Goal: Go to known website: Go to known website

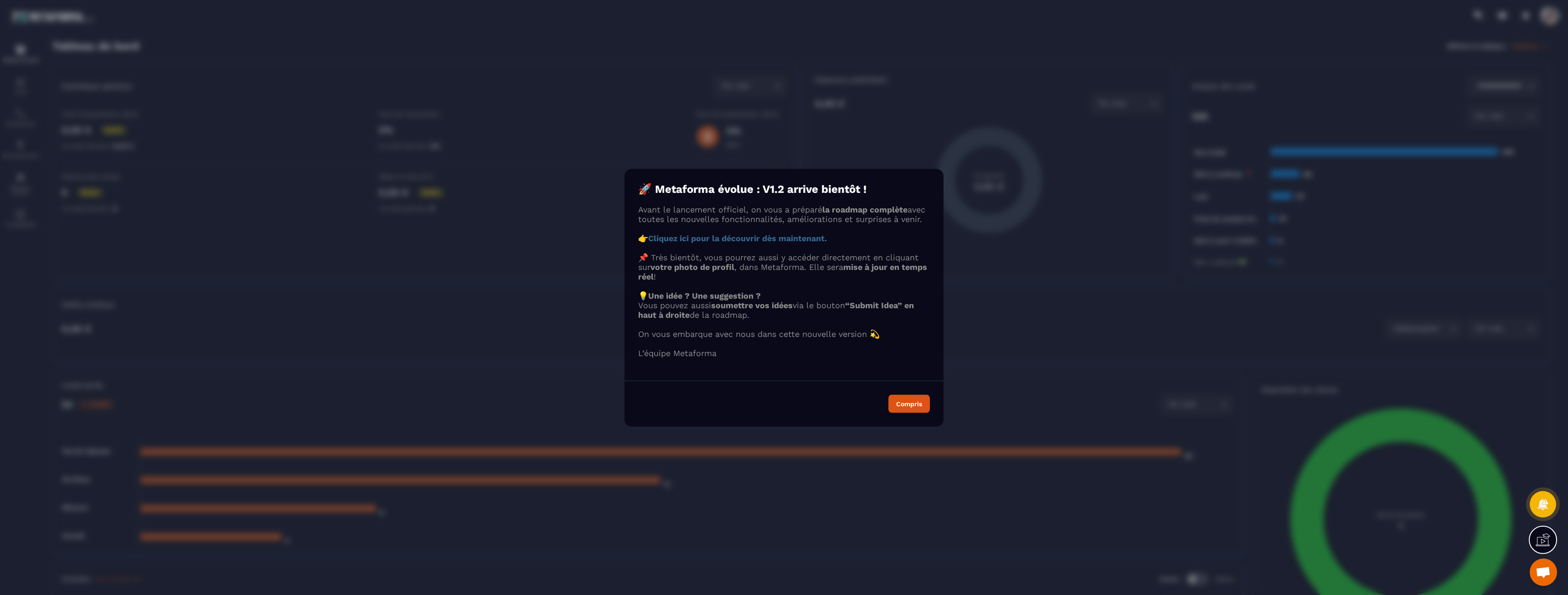
click at [776, 242] on strong "Cliquez ici pour la découvrir dès maintenant." at bounding box center [738, 238] width 179 height 10
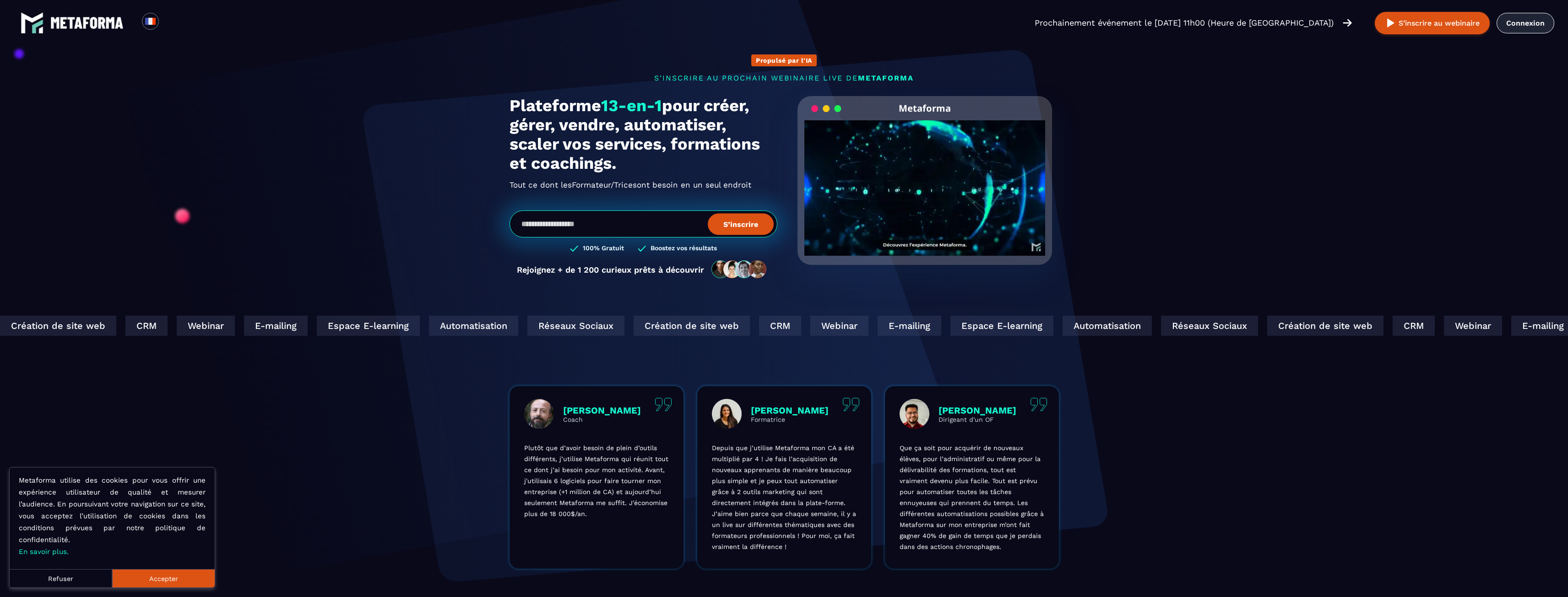
click at [1528, 19] on link "Connexion" at bounding box center [1525, 23] width 57 height 21
